Goal: Transaction & Acquisition: Purchase product/service

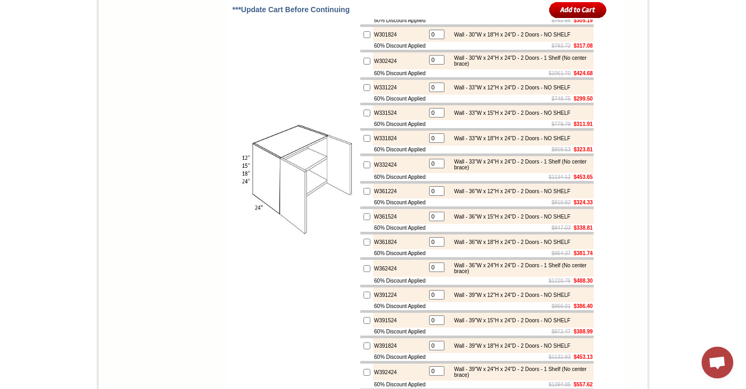
click at [363, 38] on input "checkbox" at bounding box center [366, 34] width 7 height 7
checkbox input "true"
type input "1"
click at [363, 65] on input "checkbox" at bounding box center [366, 61] width 7 height 7
checkbox input "true"
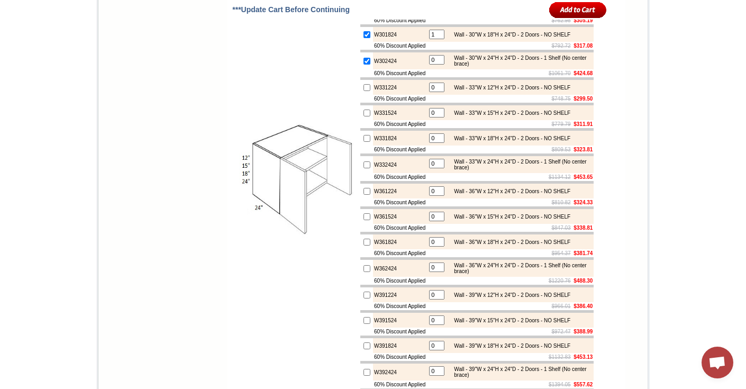
type input "1"
click at [360, 69] on td at bounding box center [366, 60] width 13 height 17
click at [363, 38] on input "checkbox" at bounding box center [366, 34] width 7 height 7
checkbox input "false"
type input "0"
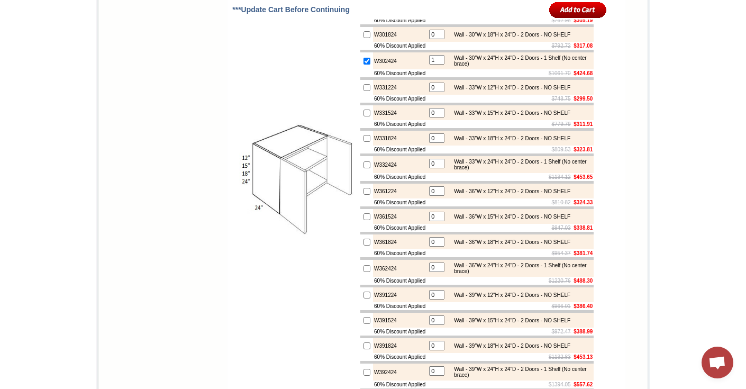
click at [363, 65] on input "checkbox" at bounding box center [366, 61] width 7 height 7
checkbox input "false"
type input "0"
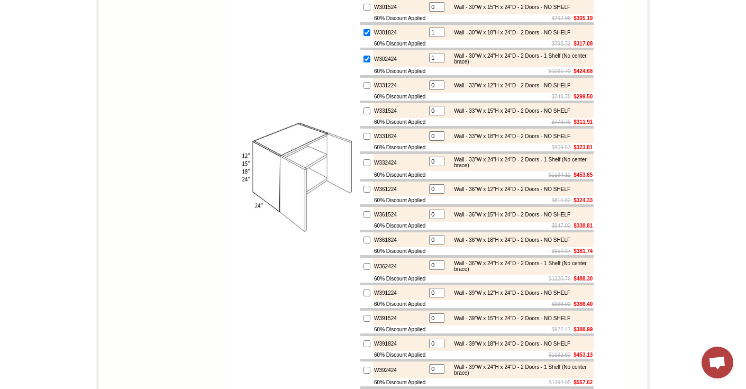
click at [363, 36] on input "checkbox" at bounding box center [366, 32] width 7 height 7
checkbox input "false"
type input "0"
click at [363, 62] on input "checkbox" at bounding box center [366, 59] width 7 height 7
checkbox input "false"
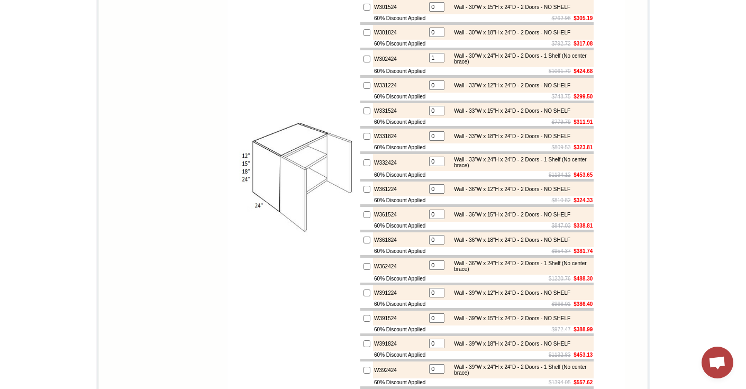
type input "0"
click at [363, 62] on input "checkbox" at bounding box center [366, 59] width 7 height 7
checkbox input "true"
type input "1"
click at [360, 40] on td at bounding box center [366, 32] width 13 height 15
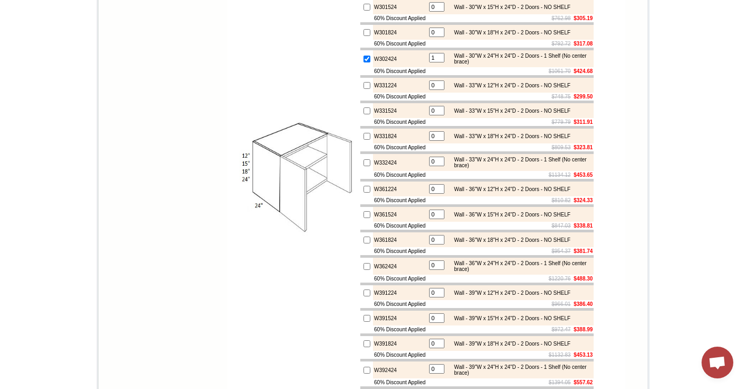
click at [360, 40] on td at bounding box center [366, 32] width 13 height 15
click at [363, 36] on input "checkbox" at bounding box center [366, 32] width 7 height 7
checkbox input "true"
type input "1"
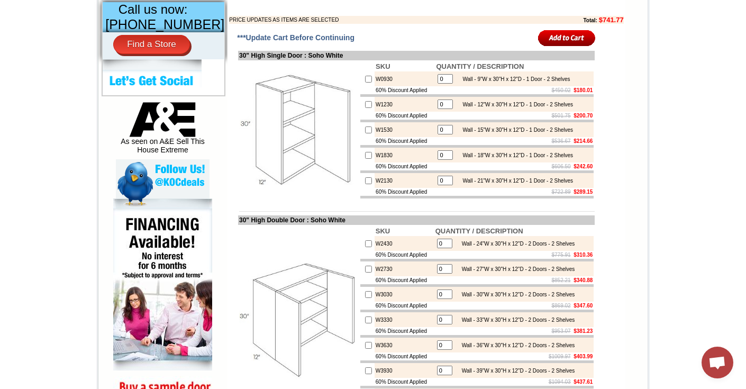
scroll to position [726, 0]
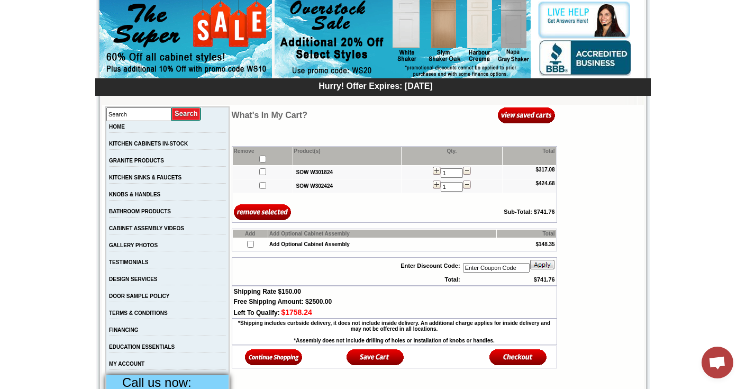
scroll to position [103, 0]
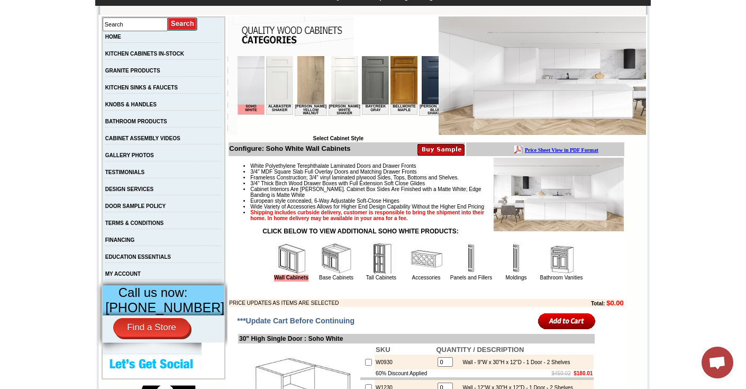
scroll to position [191, 0]
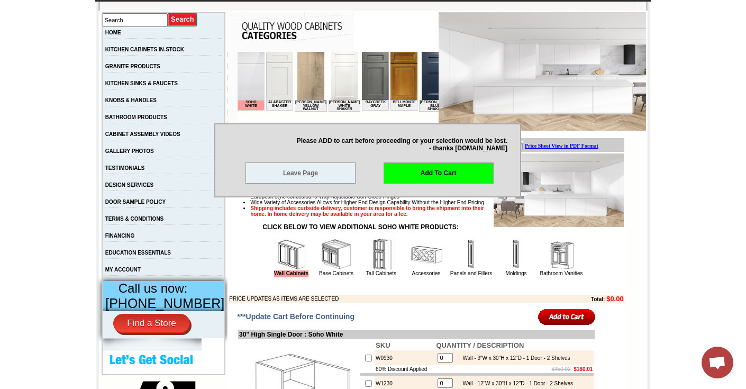
click at [326, 164] on link "Leave Page" at bounding box center [300, 172] width 110 height 21
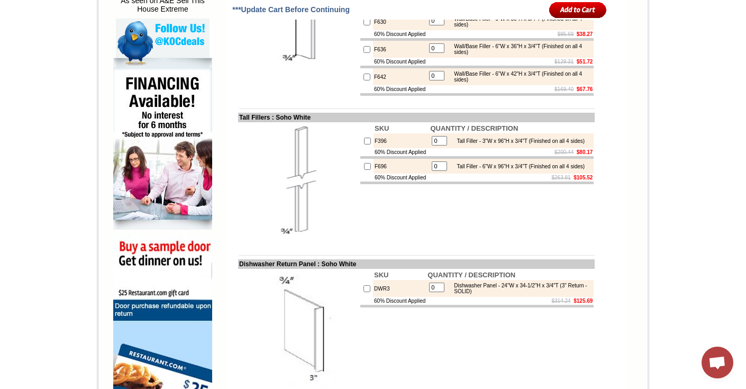
scroll to position [611, 0]
checkbox input "true"
type input "1"
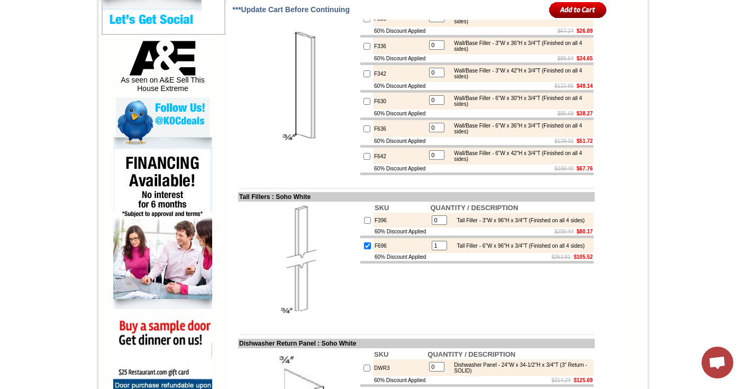
scroll to position [530, 0]
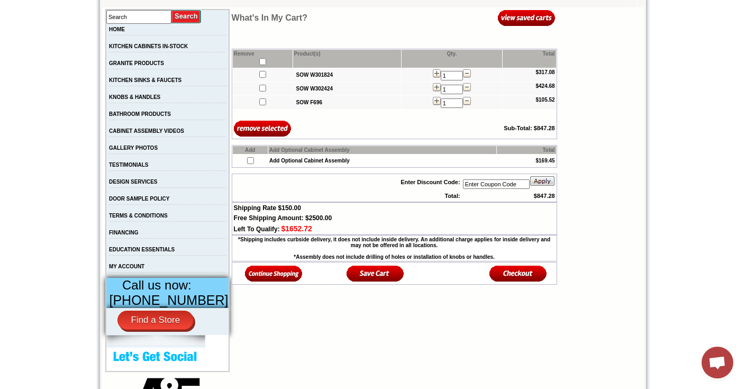
scroll to position [196, 0]
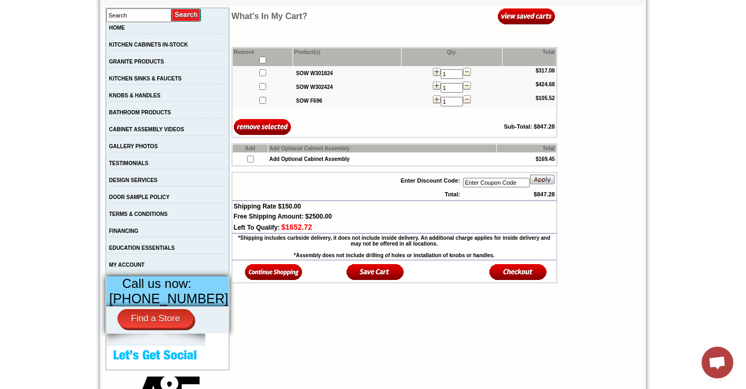
click at [512, 280] on img at bounding box center [518, 271] width 58 height 17
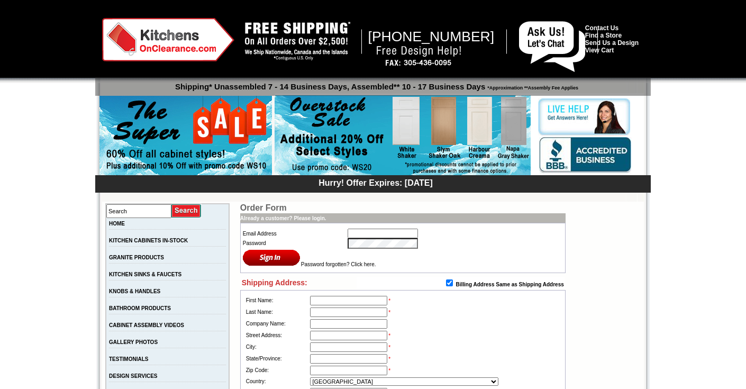
click at [393, 234] on input "text" at bounding box center [382, 233] width 70 height 10
type input "[EMAIL_ADDRESS][DOMAIN_NAME]"
click at [398, 234] on input "[EMAIL_ADDRESS][DOMAIN_NAME]" at bounding box center [382, 233] width 70 height 10
drag, startPoint x: 413, startPoint y: 234, endPoint x: 333, endPoint y: 236, distance: 79.3
click at [333, 236] on tr "Email Address [EMAIL_ADDRESS][DOMAIN_NAME]" at bounding box center [402, 233] width 321 height 10
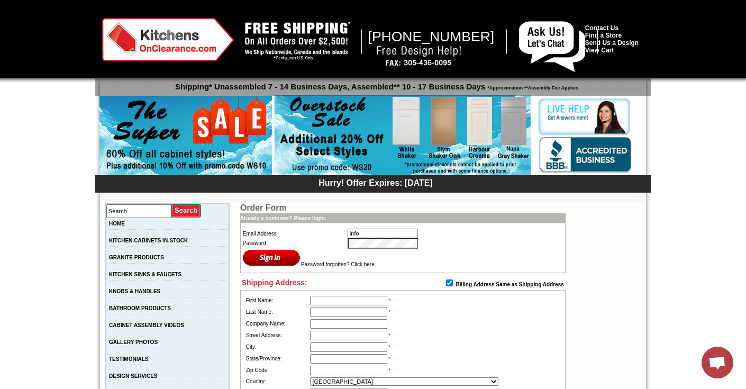
type input "[EMAIL_ADDRESS][DOMAIN_NAME]"
click at [264, 253] on input "image" at bounding box center [272, 257] width 58 height 17
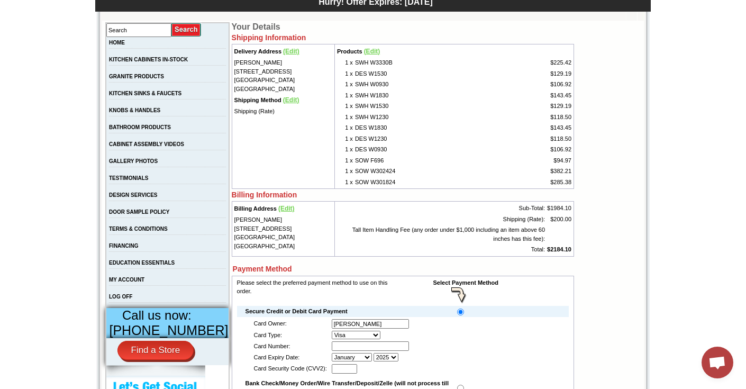
scroll to position [182, 0]
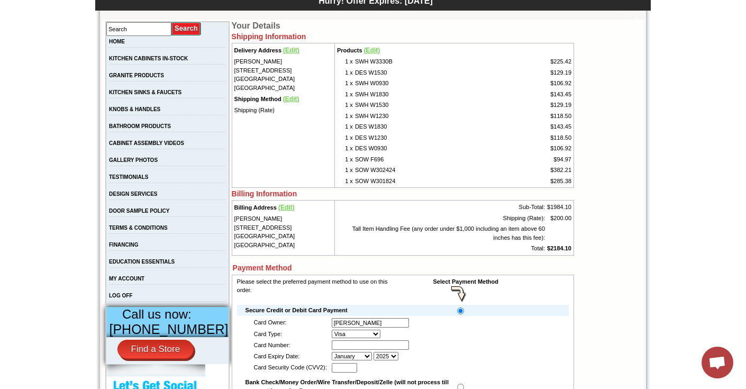
click at [369, 48] on span "(Edit)" at bounding box center [372, 50] width 16 height 7
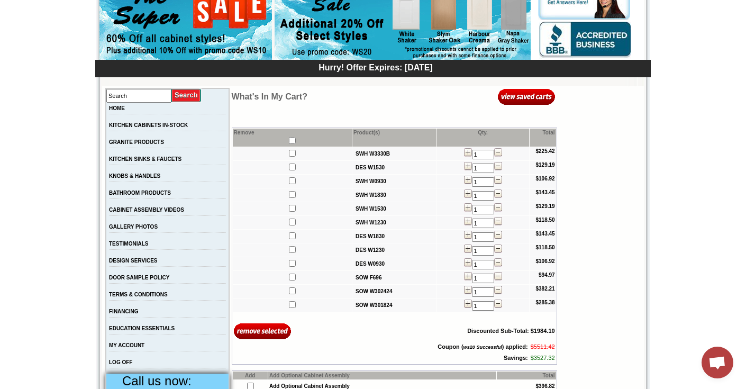
scroll to position [131, 0]
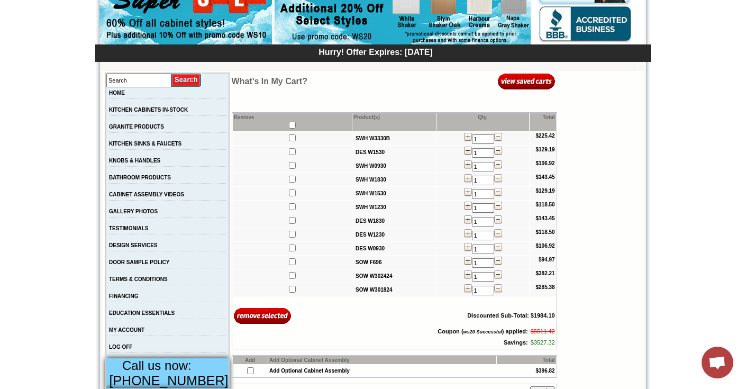
click at [289, 126] on input "checkbox" at bounding box center [292, 125] width 7 height 7
checkbox input "true"
checkbox input"] "true"
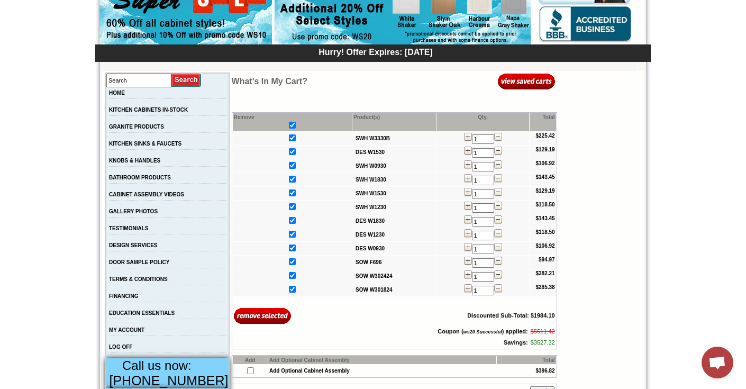
checkbox input"] "true"
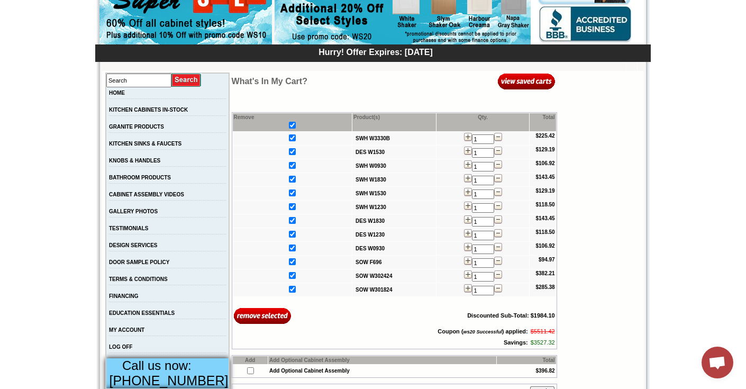
checkbox input"] "true"
click at [289, 167] on input"] "checkbox" at bounding box center [292, 165] width 7 height 7
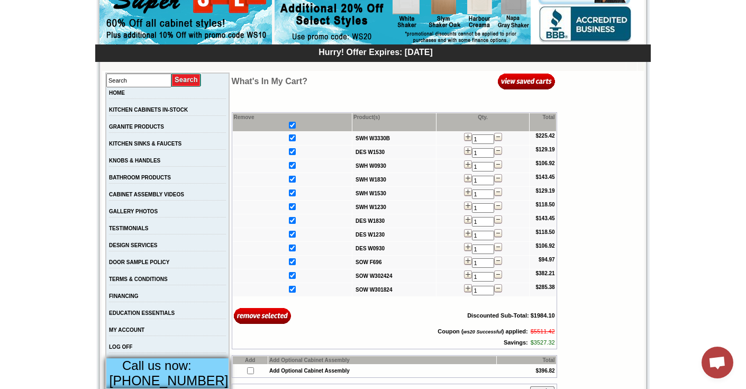
checkbox input"] "false"
click at [289, 153] on input"] "checkbox" at bounding box center [292, 151] width 7 height 7
checkbox input"] "false"
click at [289, 141] on input"] "checkbox" at bounding box center [292, 137] width 7 height 7
checkbox input"] "false"
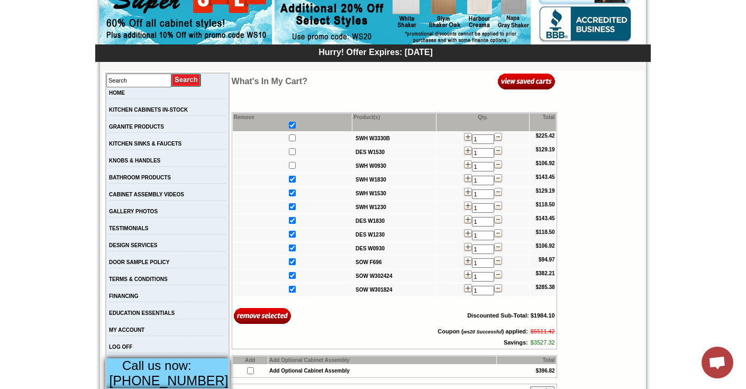
click at [289, 169] on input"] "checkbox" at bounding box center [292, 165] width 7 height 7
checkbox input"] "true"
click at [289, 262] on input"] "checkbox" at bounding box center [292, 261] width 7 height 7
checkbox input"] "false"
click at [289, 279] on input"] "checkbox" at bounding box center [292, 275] width 7 height 7
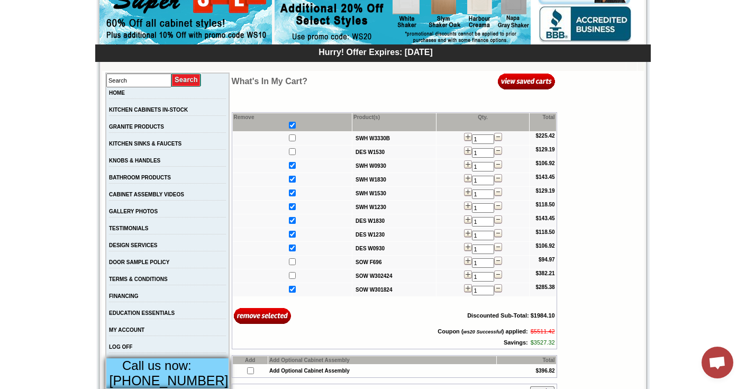
click at [289, 279] on input"] "checkbox" at bounding box center [292, 275] width 7 height 7
checkbox input"] "true"
click at [257, 320] on input "image" at bounding box center [263, 315] width 58 height 17
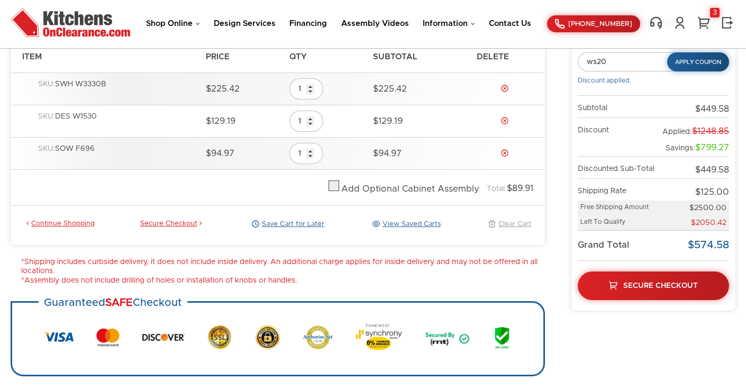
scroll to position [170, 0]
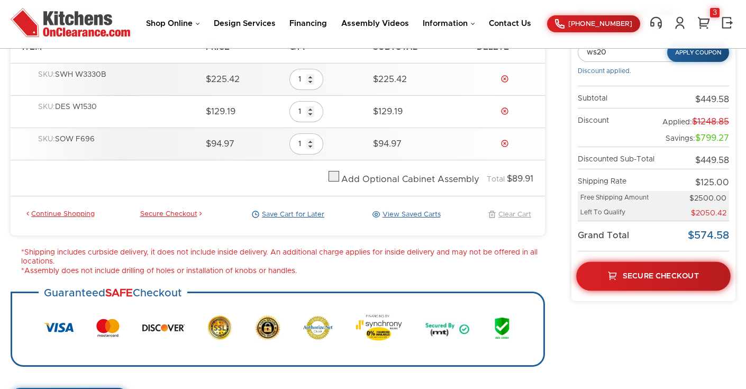
click at [664, 288] on link "Secure Checkout" at bounding box center [653, 275] width 154 height 29
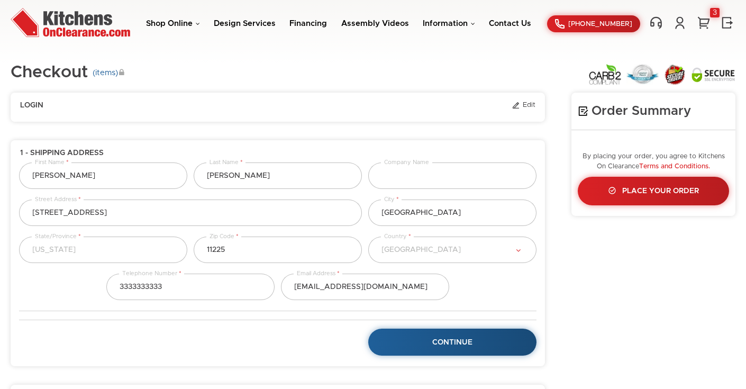
select select "43"
select select "223"
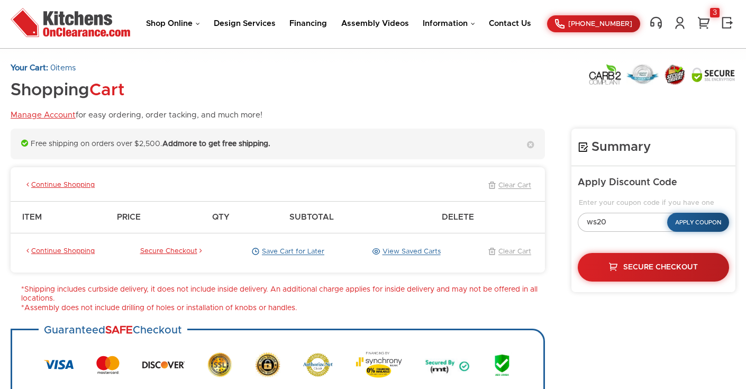
scroll to position [127, 0]
